Goal: Task Accomplishment & Management: Manage account settings

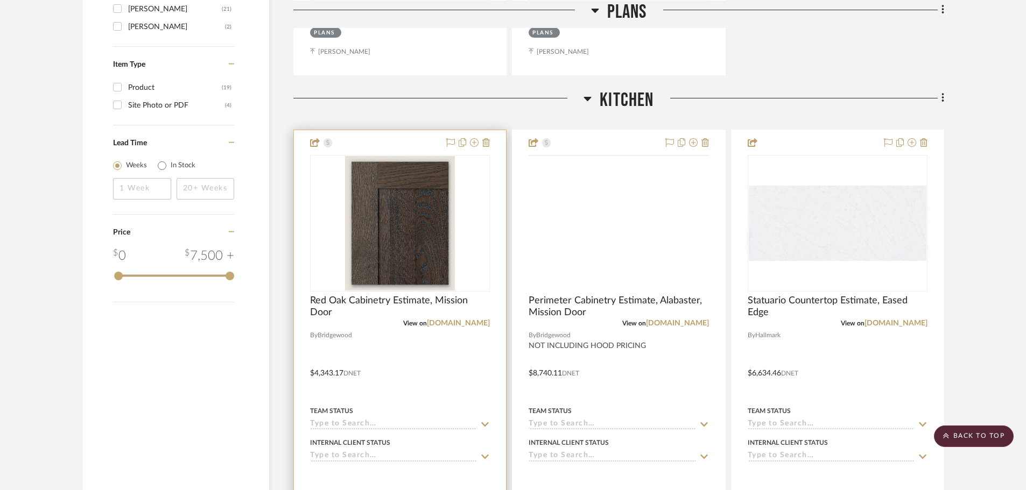
scroll to position [1184, 0]
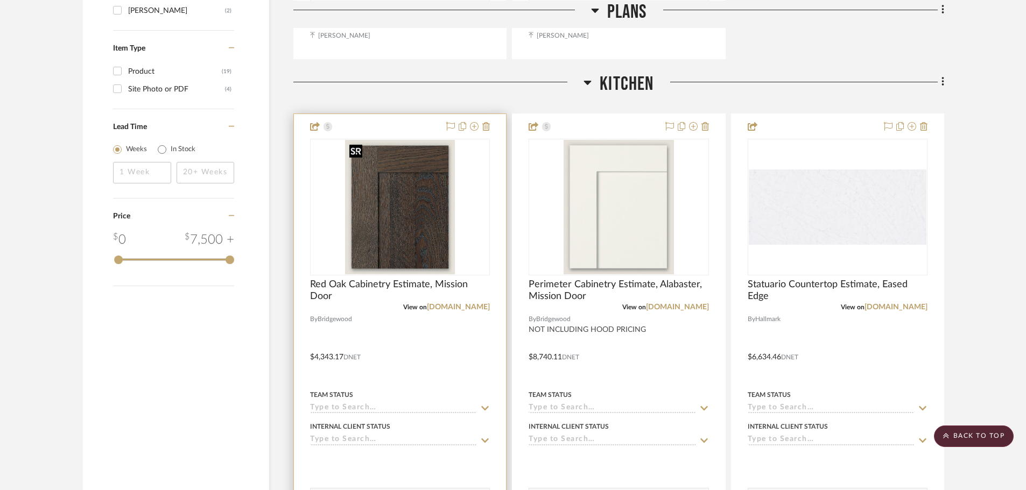
click at [389, 219] on img "0" at bounding box center [400, 207] width 110 height 135
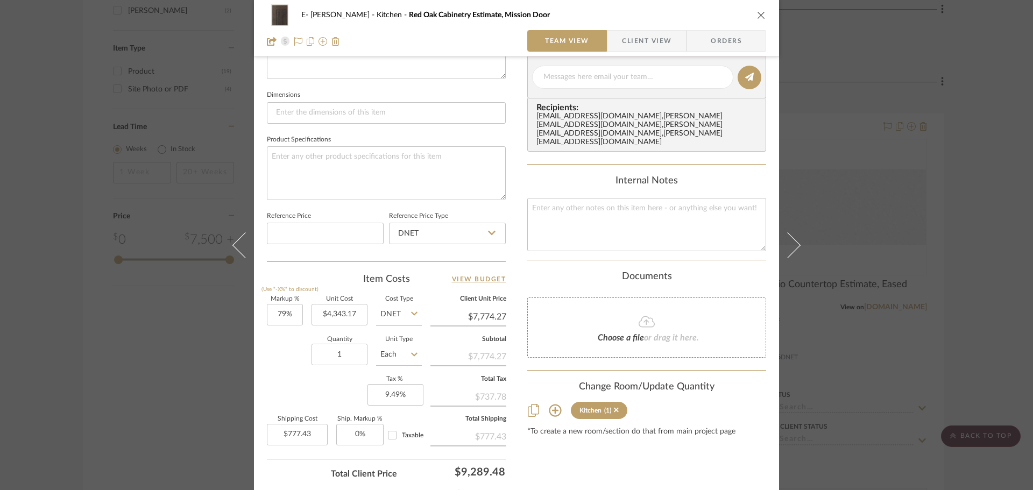
scroll to position [484, 0]
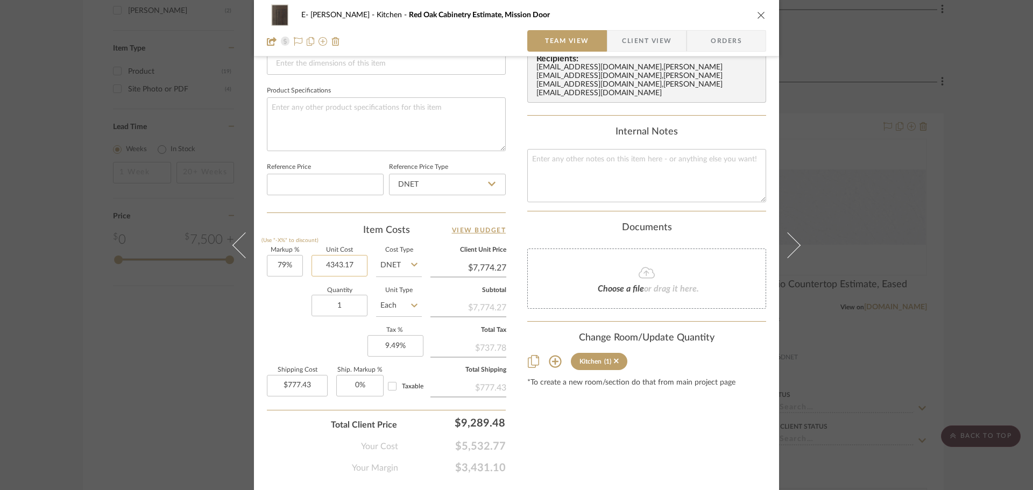
click at [347, 267] on input "4343.17" at bounding box center [340, 266] width 56 height 22
type input "$5,400.00"
click at [292, 291] on div "Quantity 1 Unit Type Each" at bounding box center [344, 307] width 155 height 38
type input "$9,666.00"
type input "$966.60"
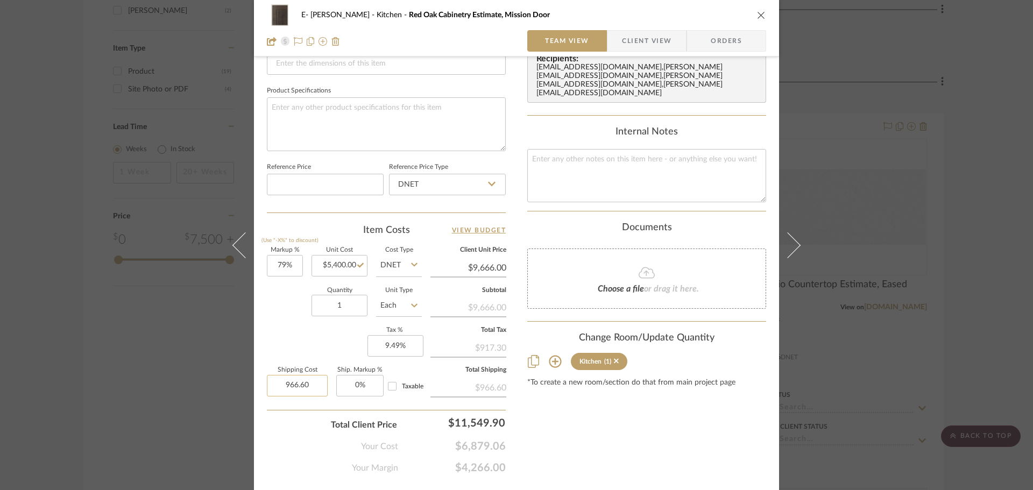
click at [304, 386] on input "966.60" at bounding box center [297, 386] width 61 height 22
type input "$0.00"
click at [575, 434] on div "Content here copies to Client View - confirm visibility there. Show in Client D…" at bounding box center [646, 32] width 239 height 886
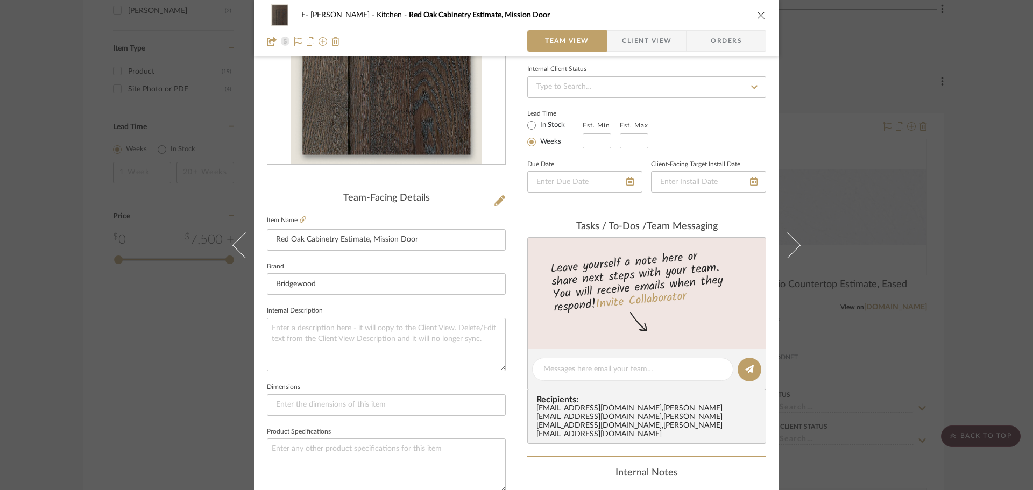
scroll to position [108, 0]
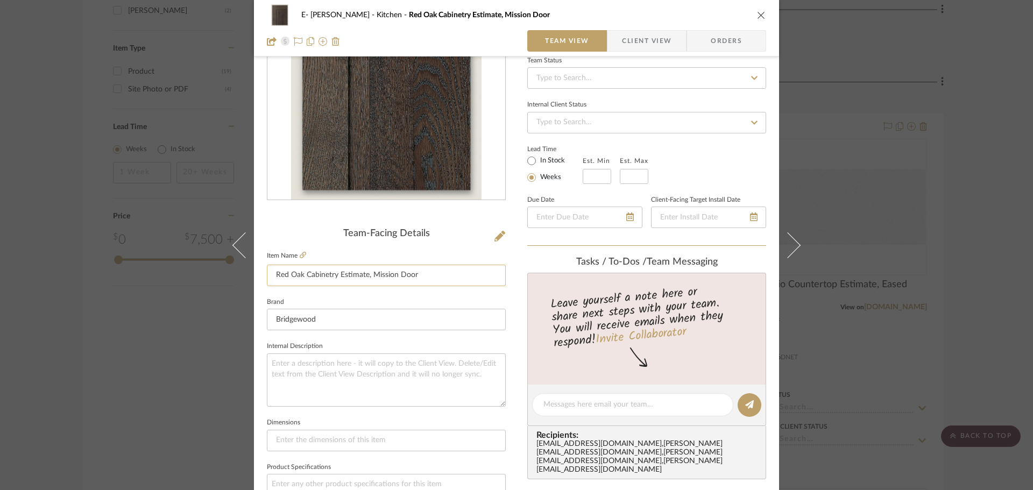
click at [314, 274] on input "Red Oak Cabinetry Estimate, Mission Door" at bounding box center [386, 276] width 239 height 22
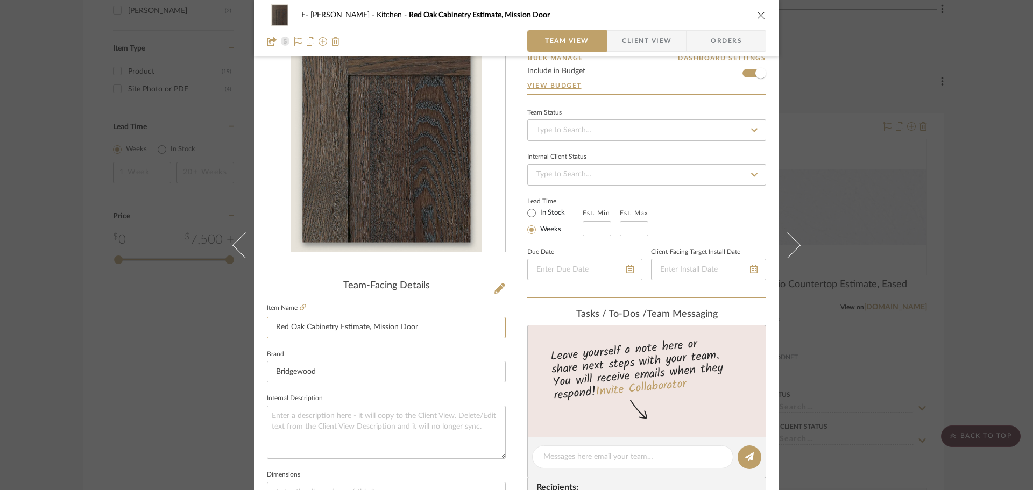
scroll to position [0, 0]
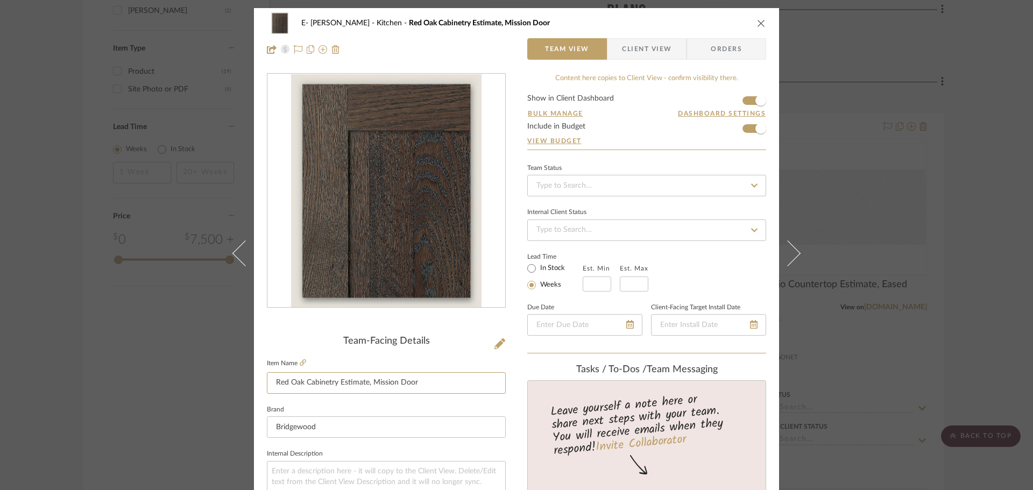
drag, startPoint x: 417, startPoint y: 390, endPoint x: 260, endPoint y: 403, distance: 157.2
type input "F"
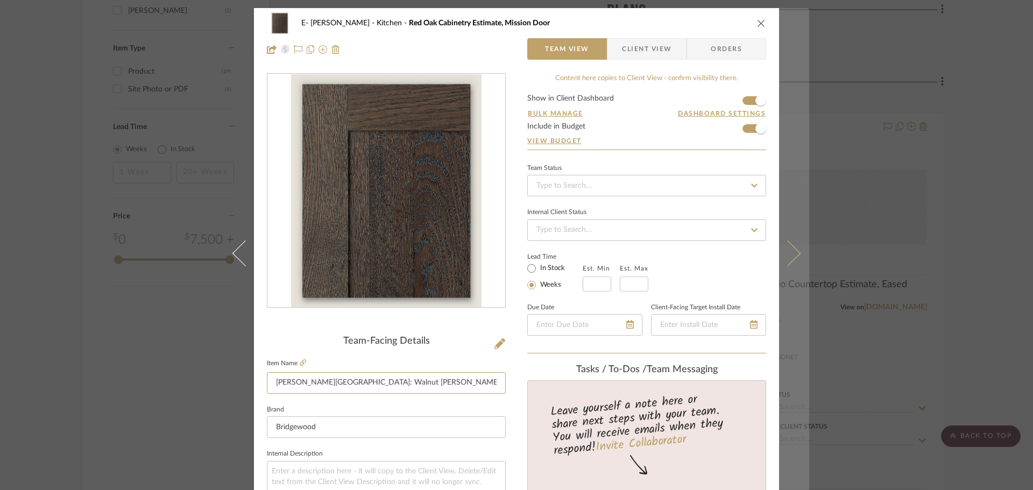
type input "[PERSON_NAME][GEOGRAPHIC_DATA]: Walnut [PERSON_NAME] Mission"
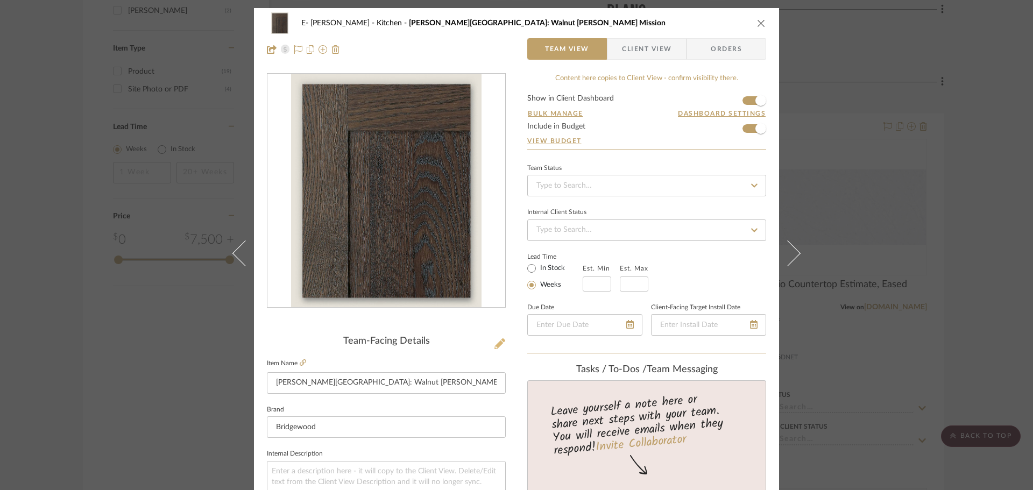
click at [495, 346] on icon at bounding box center [500, 344] width 11 height 11
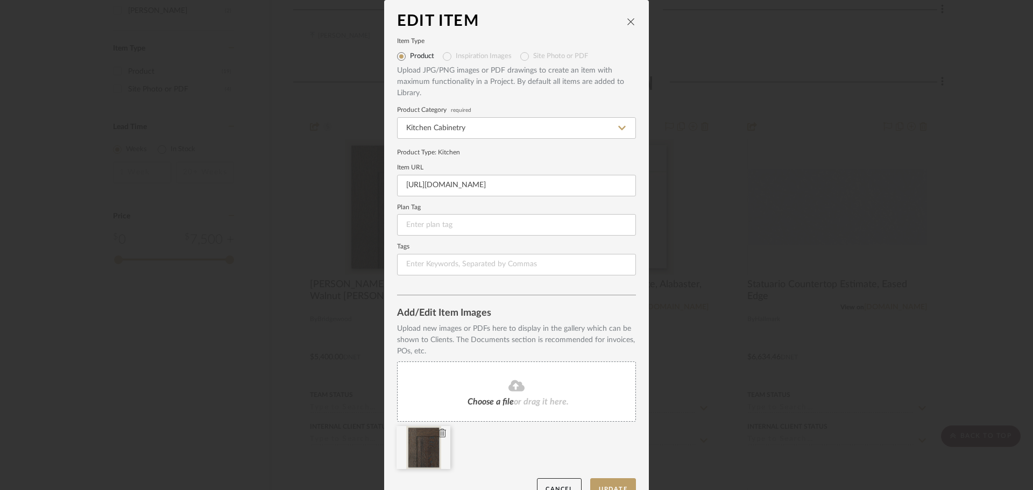
click at [439, 432] on icon at bounding box center [443, 433] width 8 height 9
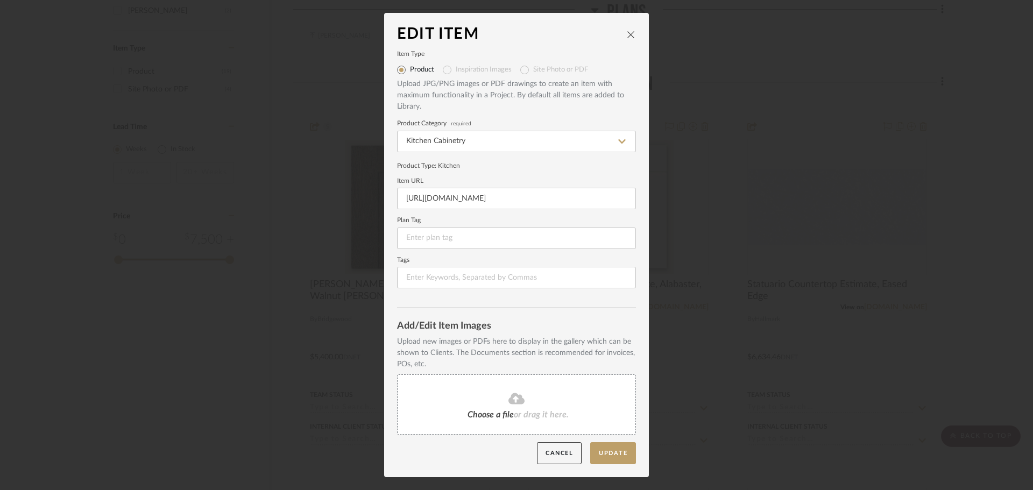
click at [520, 400] on icon at bounding box center [517, 398] width 16 height 11
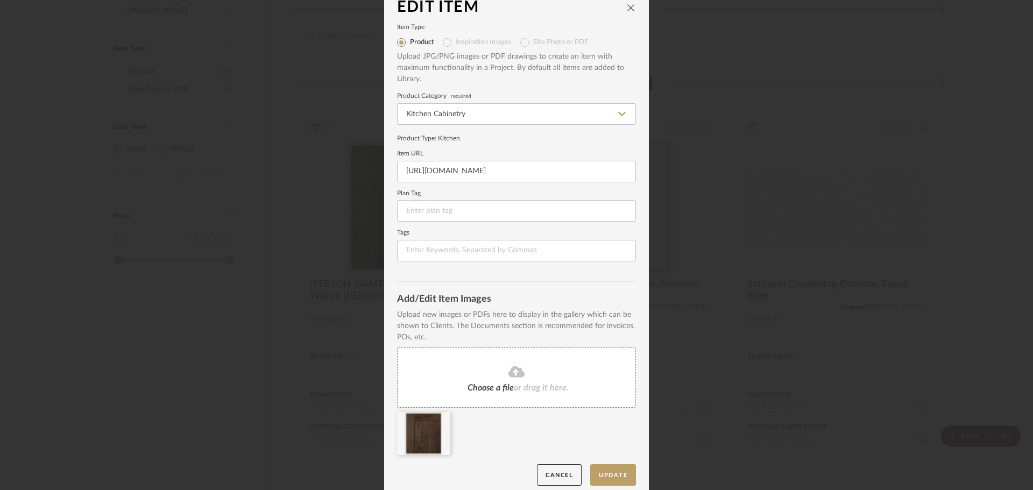
scroll to position [23, 0]
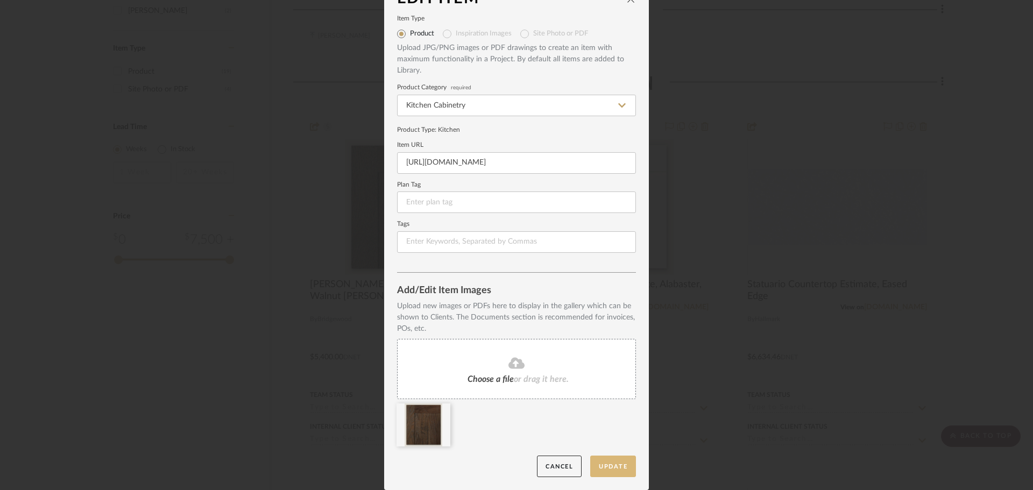
click at [613, 466] on button "Update" at bounding box center [613, 467] width 46 height 22
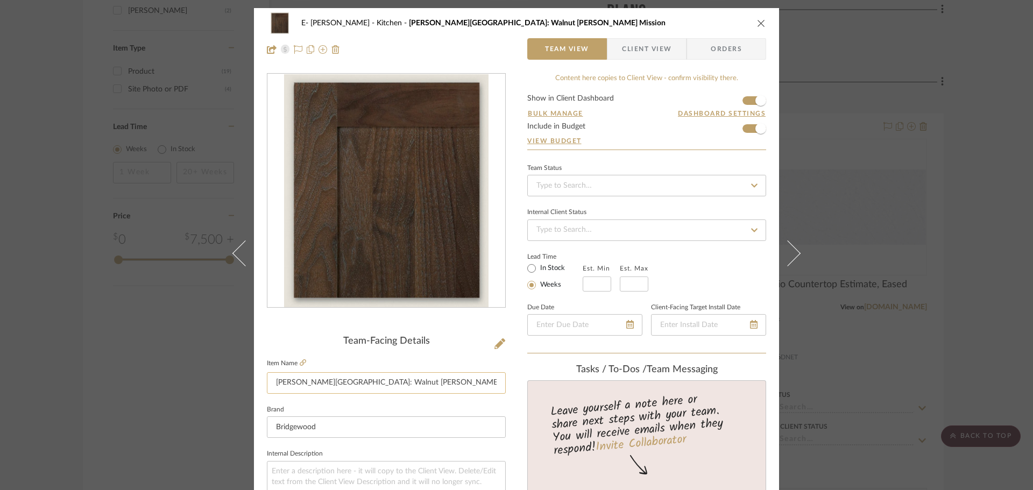
click at [439, 381] on input "[PERSON_NAME][GEOGRAPHIC_DATA]: Walnut [PERSON_NAME] Mission" at bounding box center [386, 383] width 239 height 22
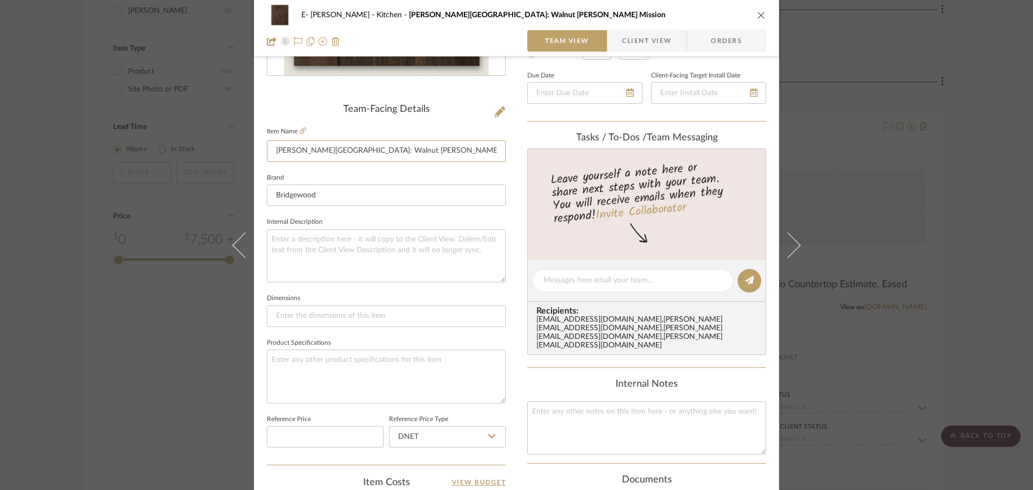
scroll to position [323, 0]
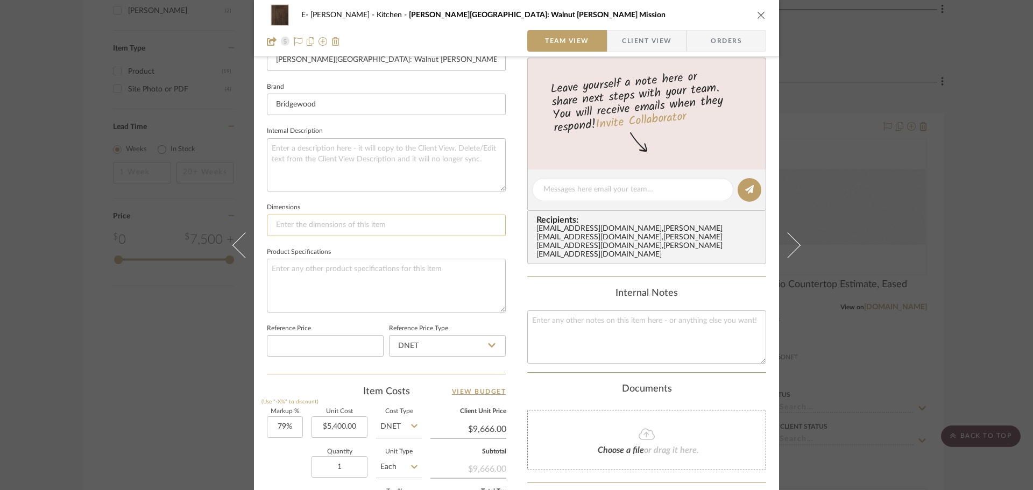
click at [306, 226] on input at bounding box center [386, 226] width 239 height 22
drag, startPoint x: 330, startPoint y: 224, endPoint x: 259, endPoint y: 225, distance: 71.6
click at [259, 225] on div "E- Fleming Kitchen Fleming Island: Walnut Olive Brown Mission Team View Client …" at bounding box center [516, 182] width 525 height 994
type input "Custom Island"
drag, startPoint x: 375, startPoint y: 304, endPoint x: 373, endPoint y: 281, distance: 23.2
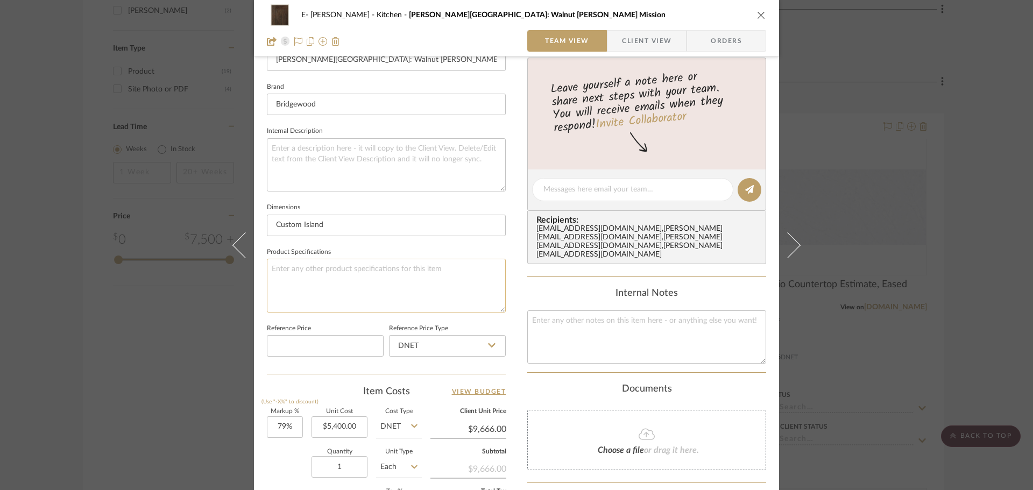
click at [375, 304] on textarea at bounding box center [386, 285] width 239 height 53
click at [373, 279] on textarea at bounding box center [386, 285] width 239 height 53
paste textarea "Custom Island"
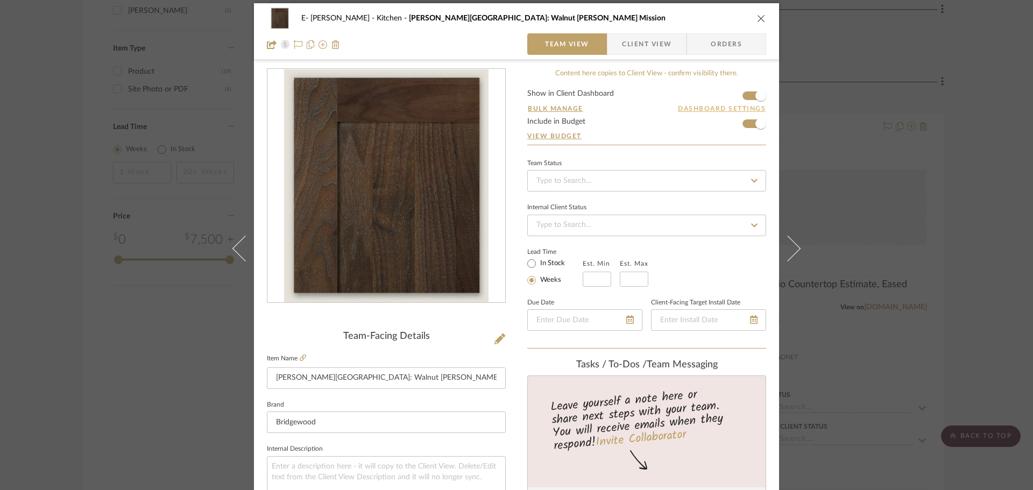
scroll to position [0, 0]
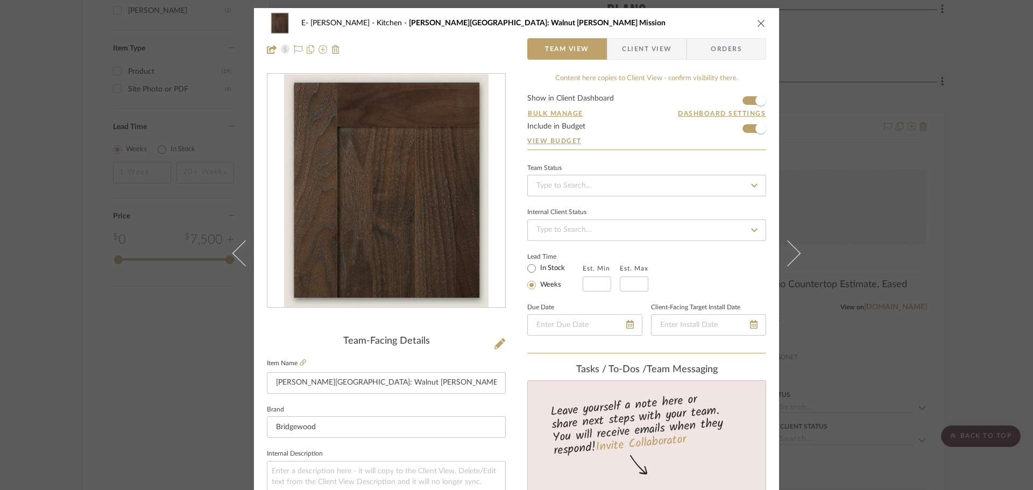
type textarea "Custom Island"
click at [757, 24] on icon "close" at bounding box center [761, 23] width 9 height 9
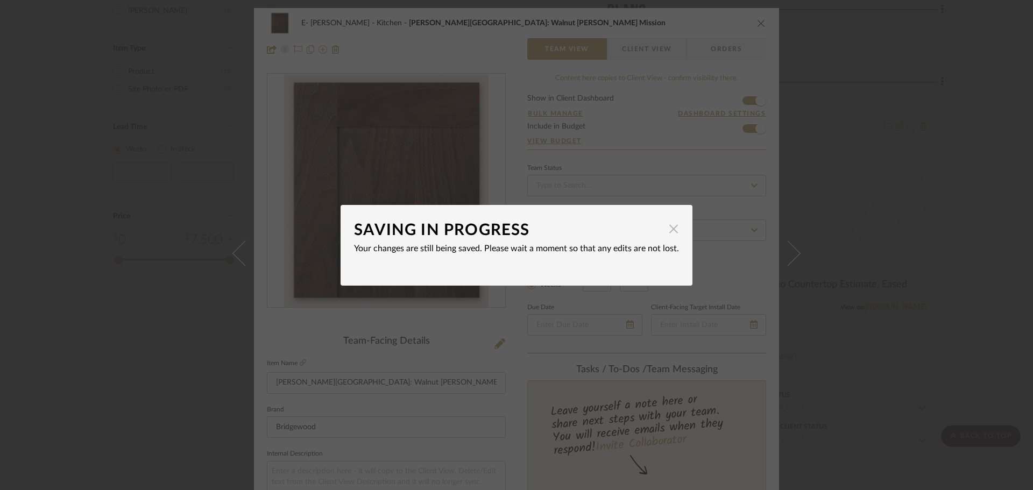
click at [671, 230] on span "button" at bounding box center [674, 230] width 22 height 22
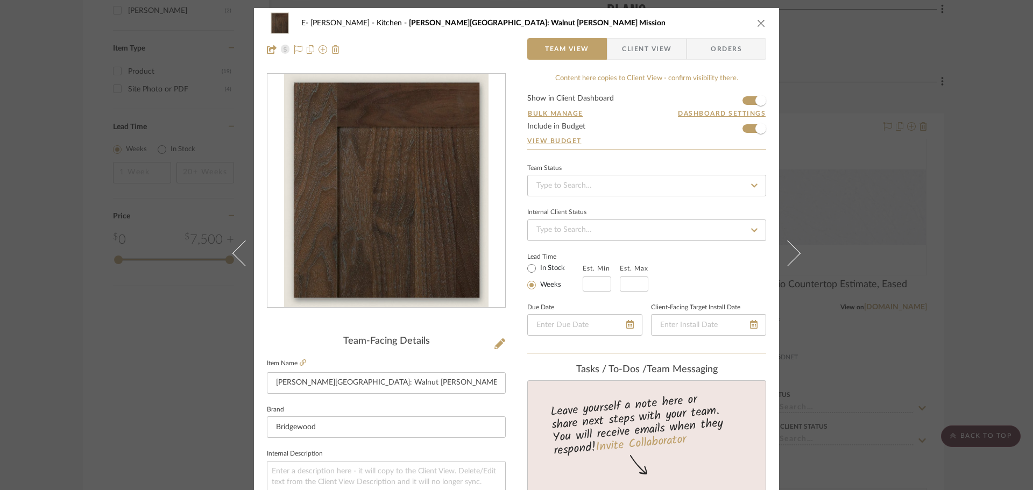
click at [758, 23] on icon "close" at bounding box center [761, 23] width 9 height 9
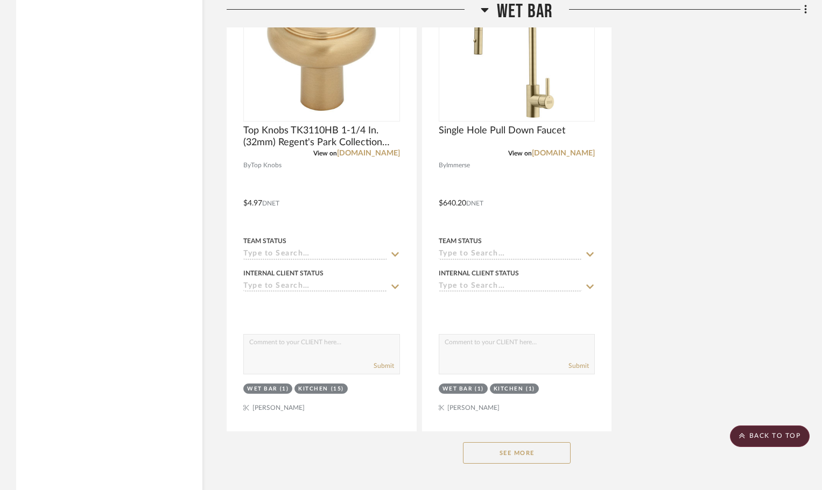
scroll to position [3875, 0]
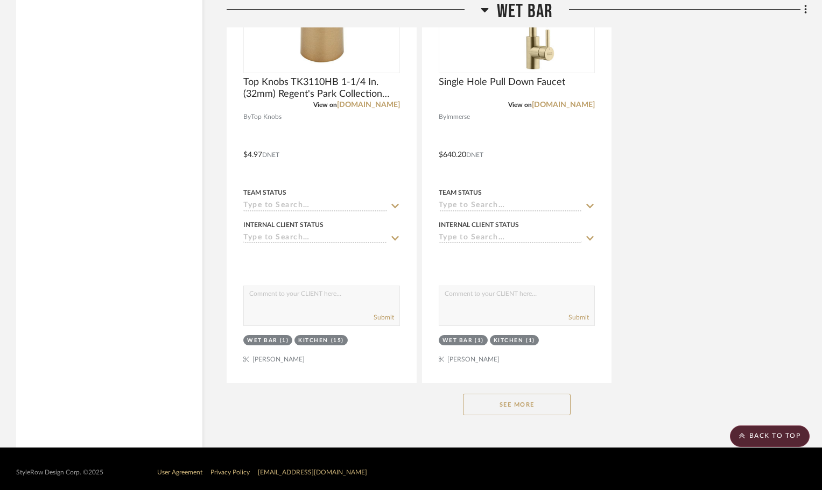
click at [540, 397] on button "See More" at bounding box center [517, 405] width 108 height 22
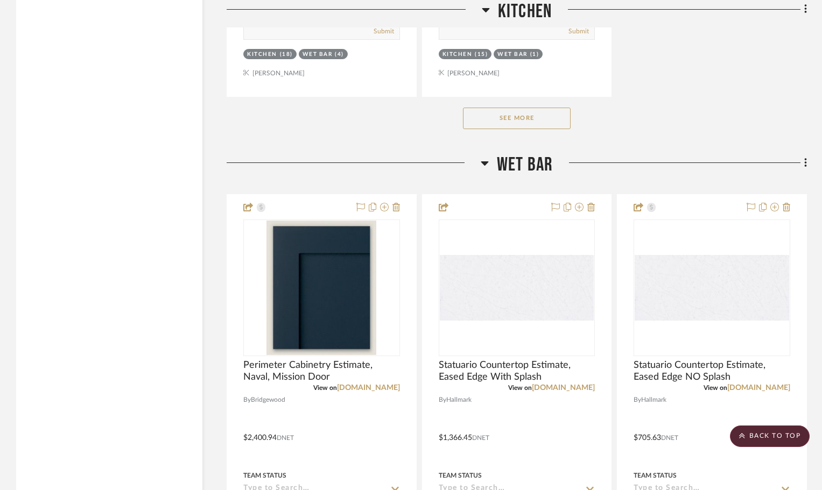
scroll to position [2584, 0]
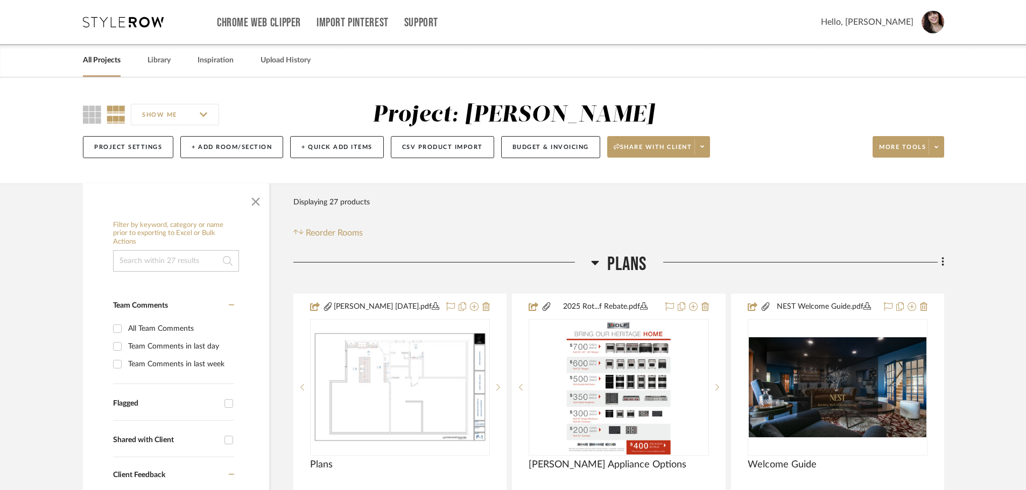
click at [108, 62] on link "All Projects" at bounding box center [102, 60] width 38 height 15
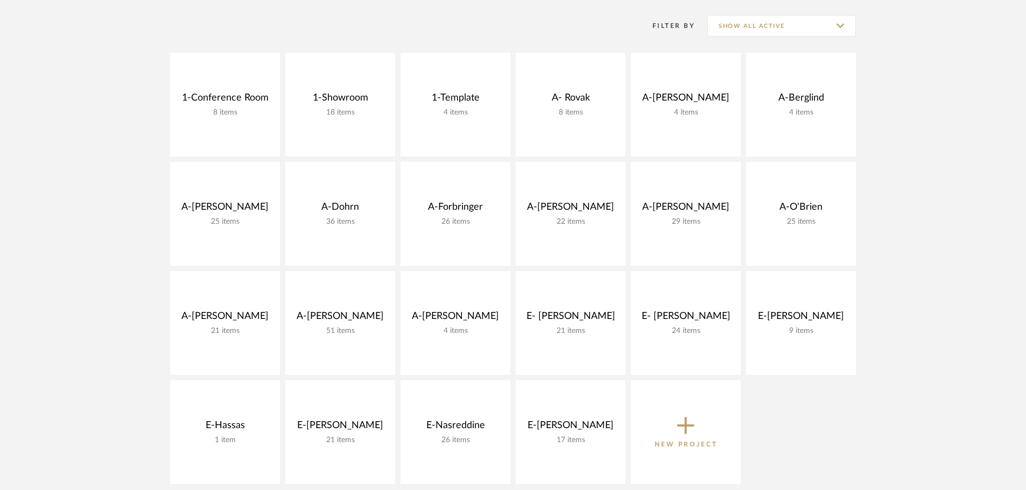
scroll to position [215, 0]
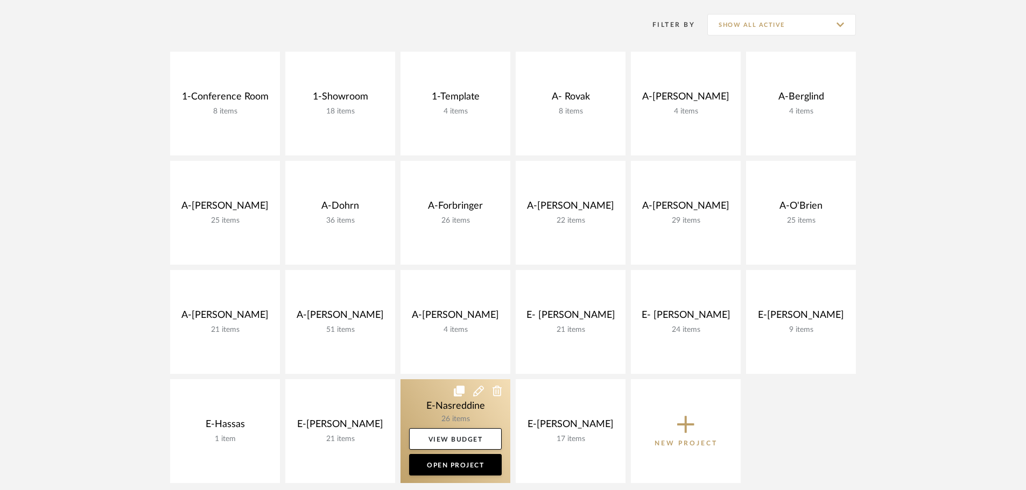
click at [449, 414] on link at bounding box center [455, 431] width 110 height 104
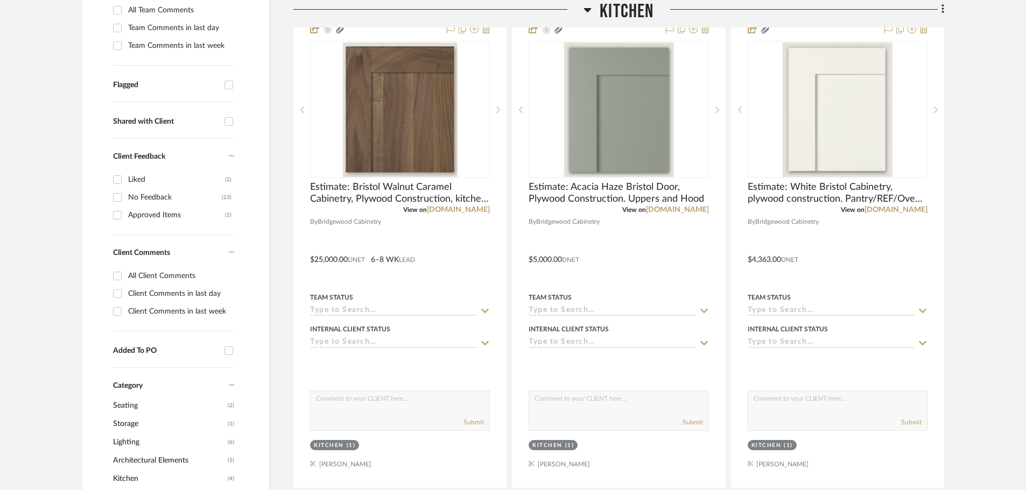
scroll to position [323, 0]
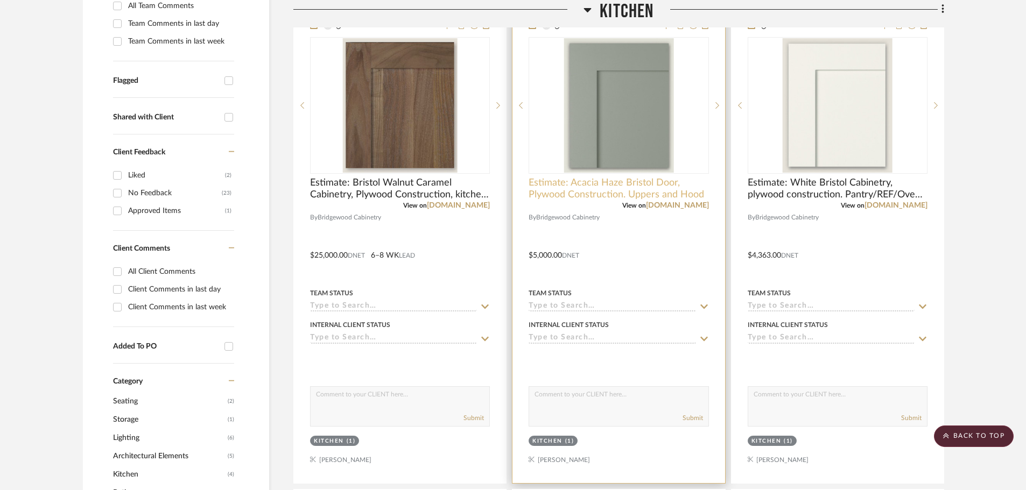
click at [651, 188] on span "Estimate: Acacia Haze Bristol Door, Plywood Construction. Uppers and Hood" at bounding box center [619, 189] width 180 height 24
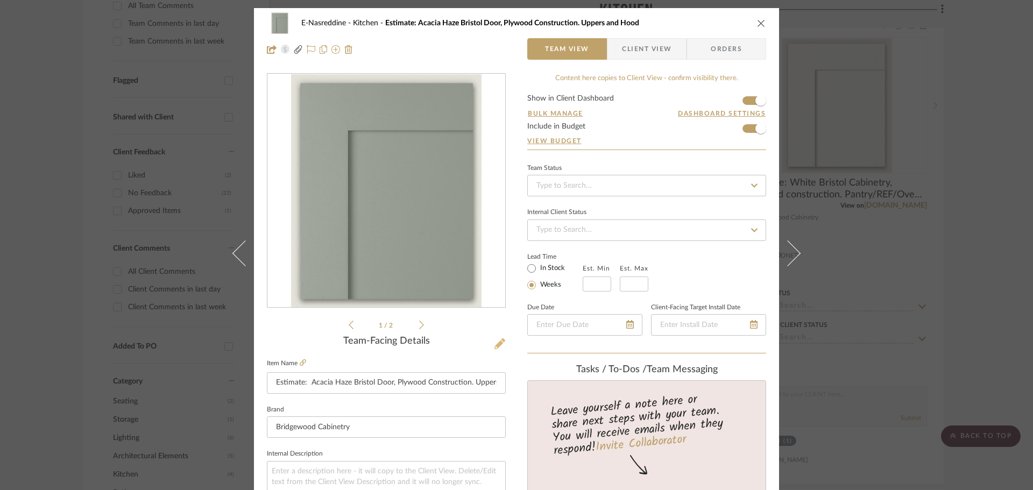
click at [496, 340] on icon at bounding box center [500, 344] width 11 height 11
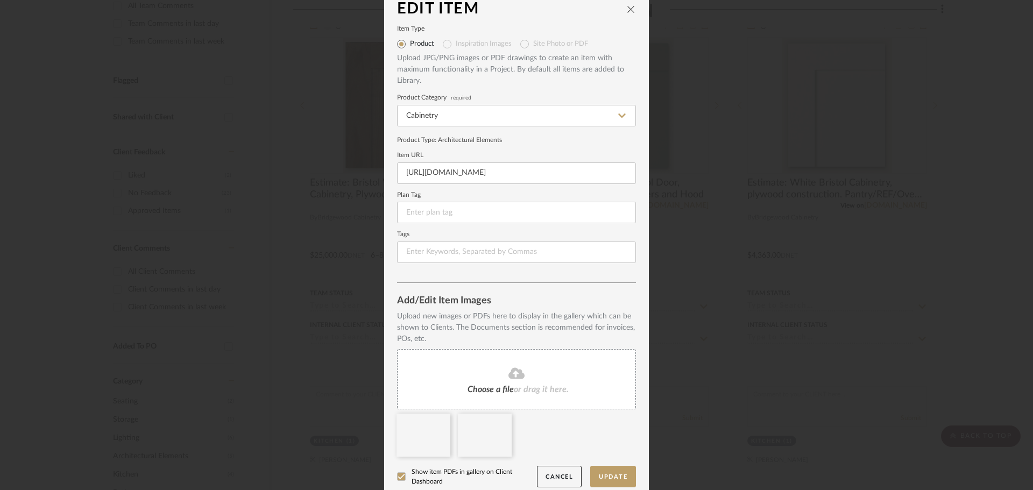
scroll to position [23, 0]
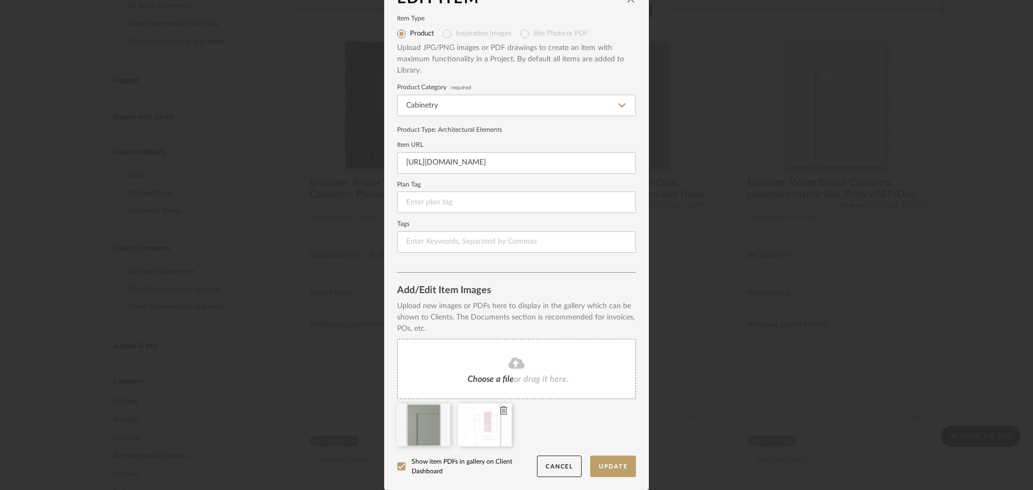
click at [477, 425] on div at bounding box center [485, 425] width 54 height 43
click at [475, 438] on div at bounding box center [485, 425] width 54 height 43
click at [482, 441] on div at bounding box center [485, 425] width 54 height 43
click at [687, 50] on div "Edit Item Item Type Product Inspiration Images Site Photo or PDF Upload JPG/PNG…" at bounding box center [516, 245] width 1033 height 490
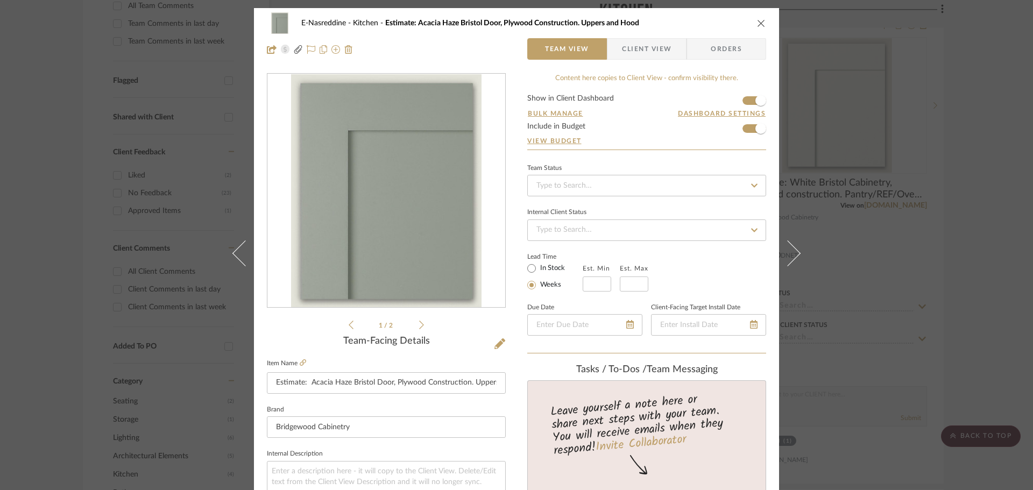
click at [419, 325] on icon at bounding box center [421, 325] width 5 height 10
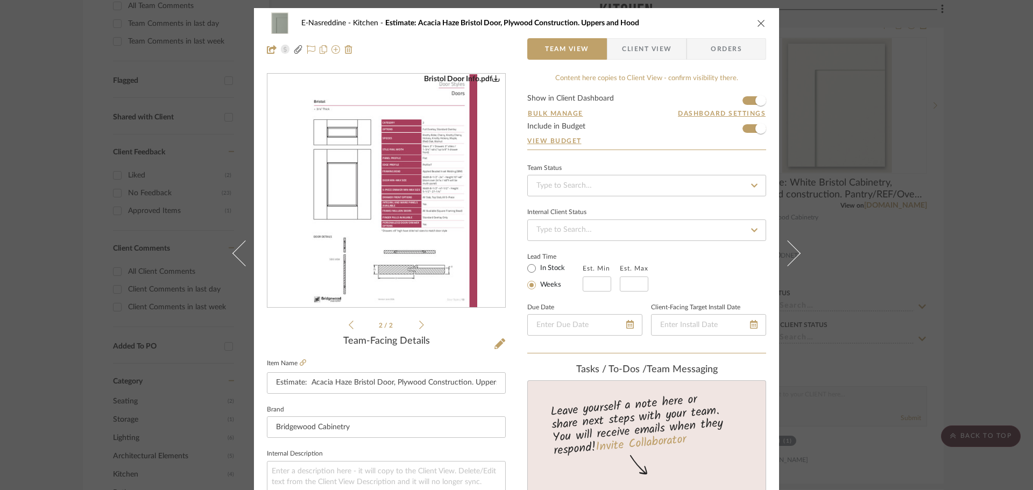
click at [757, 22] on icon "close" at bounding box center [761, 23] width 9 height 9
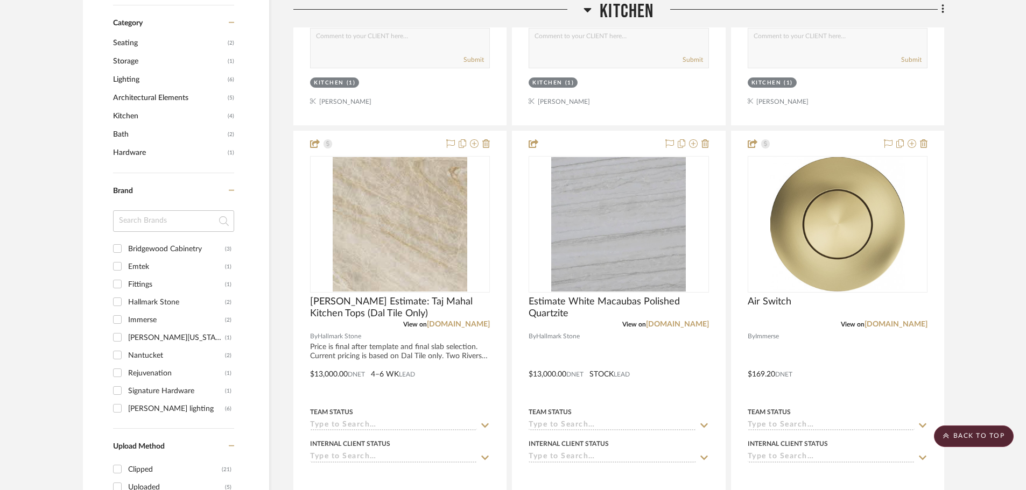
scroll to position [754, 0]
